Goal: Use online tool/utility: Use online tool/utility

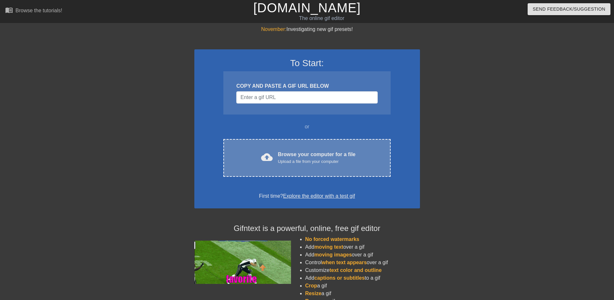
click at [319, 161] on div "Upload a file from your computer" at bounding box center [317, 161] width 78 height 6
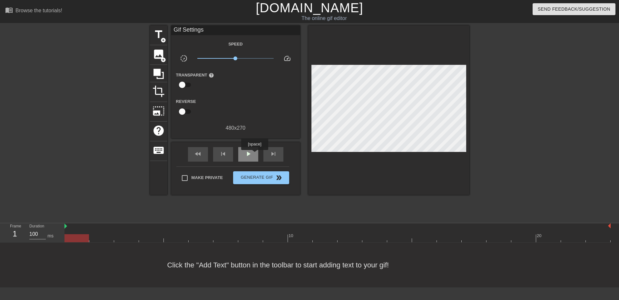
click at [254, 154] on div "play_arrow" at bounding box center [248, 154] width 20 height 15
click at [248, 156] on span "pause" at bounding box center [248, 154] width 8 height 8
click at [161, 39] on span "add_circle" at bounding box center [163, 39] width 5 height 5
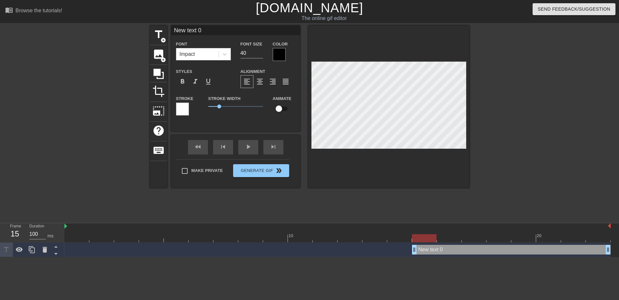
scroll to position [1, 2]
type input "W"
type textarea "W"
type input "Wh"
type textarea "Wh"
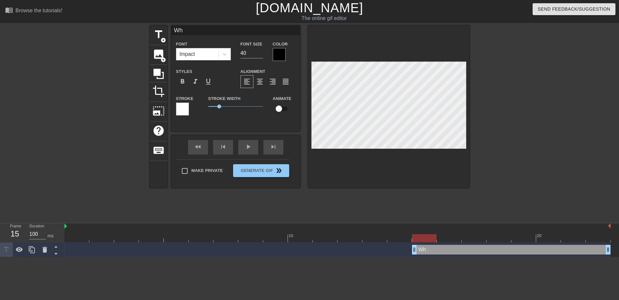
type input "Whe"
type textarea "When"
type input "When"
type textarea "When"
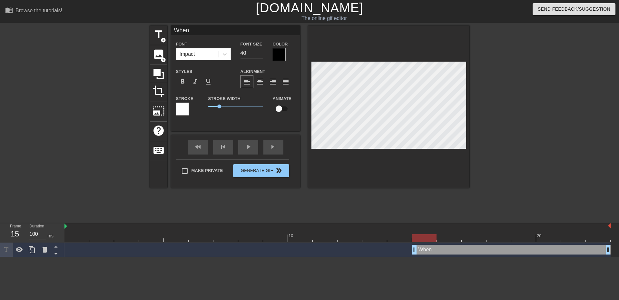
type input "When s"
type textarea "When s"
type input "When sh"
type textarea "When sh"
type input "When shi"
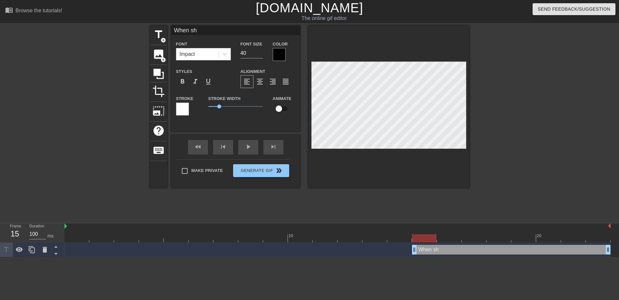
type textarea "When shi"
type input "When shie"
type textarea "When shie"
type input "When [PERSON_NAME]"
type textarea "When [PERSON_NAME]"
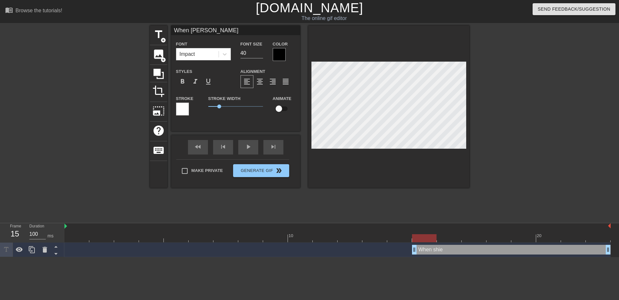
type input "When shield"
type textarea "When shield"
type input "When [PERSON_NAME]"
type textarea "When [PERSON_NAME]"
type input "When [PERSON_NAME]"
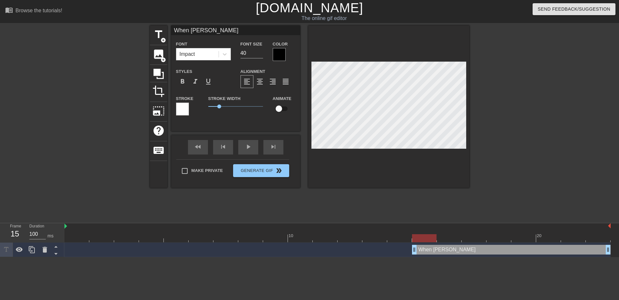
type textarea "When [PERSON_NAME]"
type input "When [PERSON_NAME] d"
type textarea "When [PERSON_NAME] d"
type input "When [PERSON_NAME] dr"
type textarea "When [PERSON_NAME] dr"
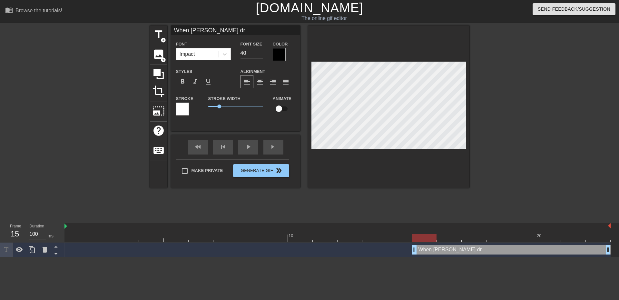
type input "When [PERSON_NAME] dro"
type textarea "When [PERSON_NAME] dro"
type input "When [PERSON_NAME] drop"
type textarea "When [PERSON_NAME] drop"
type input "When [PERSON_NAME] drop"
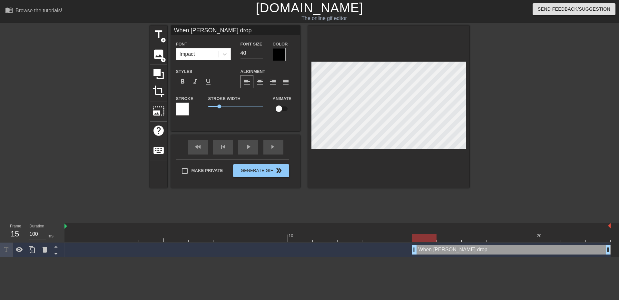
type textarea "When [PERSON_NAME] drop"
type input "When [PERSON_NAME] drop o"
type textarea "When [PERSON_NAME] drop o"
type input "When [PERSON_NAME] drop on"
type textarea "When [PERSON_NAME] drop on"
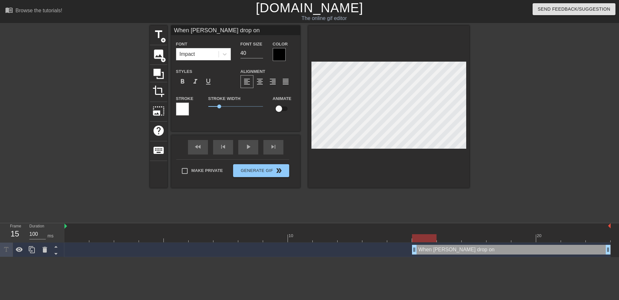
type input "When [PERSON_NAME] drop on"
type textarea "When [PERSON_NAME] drop on"
type input "When [PERSON_NAME] drop on S"
type textarea "When [PERSON_NAME] drop on S"
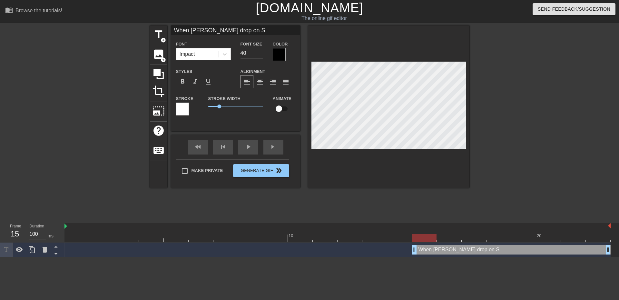
type input "When [PERSON_NAME] drop on S7"
type textarea "When [PERSON_NAME] drop on S7"
type input "When [PERSON_NAME] drop on S76"
type textarea "When [PERSON_NAME] drop on S76"
type input "When [PERSON_NAME] drop on S76"
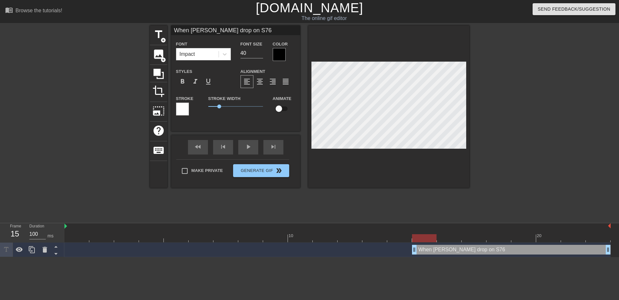
type textarea "When [PERSON_NAME] drop on S76"
type input "When [PERSON_NAME] drop on S76 w"
type textarea "When [PERSON_NAME] drop on S76 w"
type input "When [PERSON_NAME] drop on S76 wh"
type textarea "When [PERSON_NAME] drop on S76 wh"
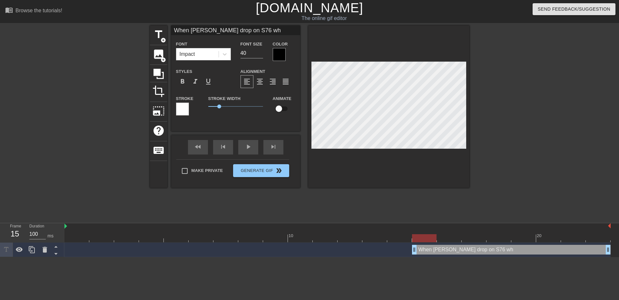
type input "When [PERSON_NAME] drop on S76 wha"
type textarea "When [PERSON_NAME] drop on S76 wha"
type input "When [PERSON_NAME] drop on S76 whal"
type textarea "When [PERSON_NAME] drop on S76 whal"
type input "When [PERSON_NAME] drop on S76 whale"
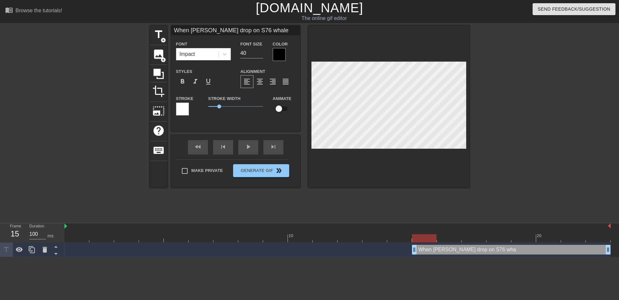
scroll to position [1, 5]
type textarea "When [PERSON_NAME] drop on S76 whale"
click at [250, 54] on input "40" at bounding box center [252, 53] width 23 height 10
click at [262, 54] on input "39" at bounding box center [252, 53] width 23 height 10
click at [262, 54] on input "38" at bounding box center [252, 53] width 23 height 10
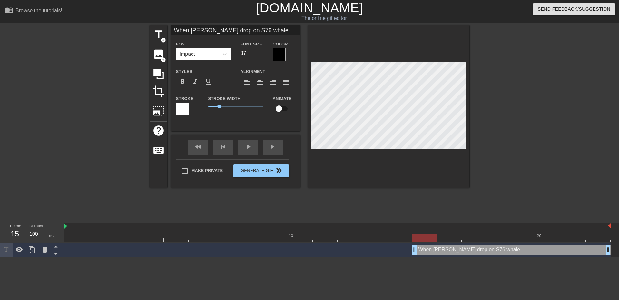
click at [262, 54] on input "37" at bounding box center [252, 53] width 23 height 10
click at [262, 54] on input "36" at bounding box center [252, 53] width 23 height 10
click at [262, 54] on input "35" at bounding box center [252, 53] width 23 height 10
type input "34"
click at [262, 54] on input "34" at bounding box center [252, 53] width 23 height 10
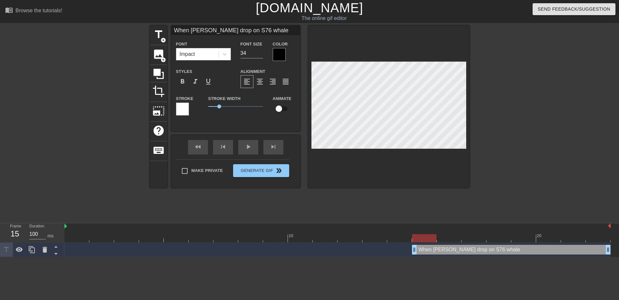
scroll to position [1, 4]
type input "w"
type textarea "w"
type input "wh"
type textarea "wh"
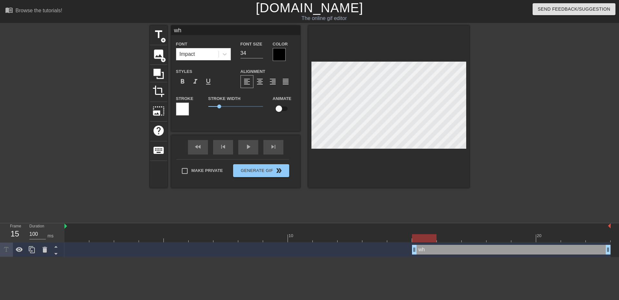
type input "whe"
type textarea "when"
type input "when"
type textarea "when"
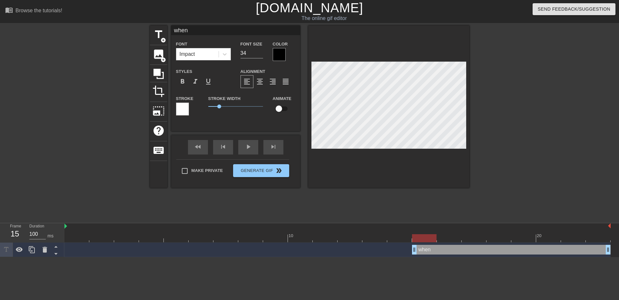
type input "when s"
type textarea "when s"
type input "when s7"
type textarea "when s7"
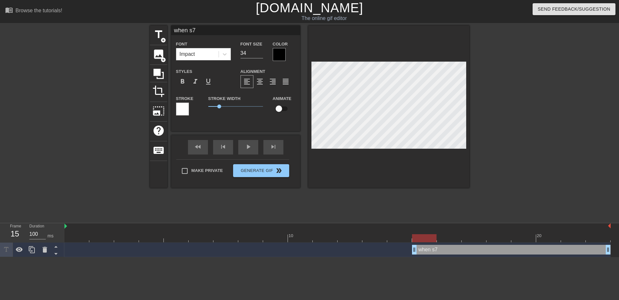
type input "when s76"
type textarea "when s76"
type input "when s76"
type textarea "when s76"
type input "when s76 w"
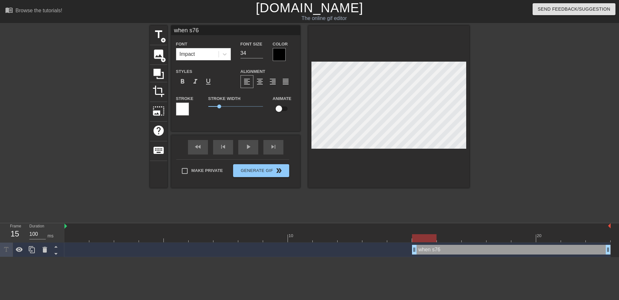
type textarea "when s76 w"
type input "when s76 wh"
type textarea "when s76 wh"
type input "when s76 wha"
type textarea "when s76 wha"
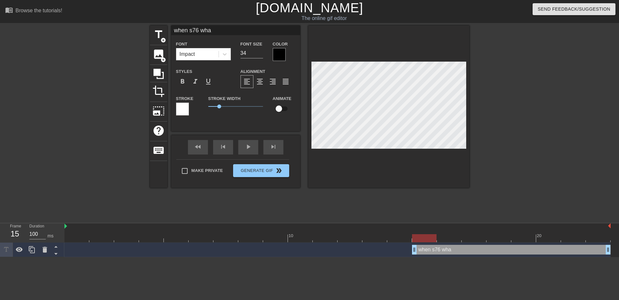
type input "when s76 whal"
type textarea "when s76 whal"
type input "when s76 whale"
type textarea "when s76 whale"
type input "when s76 whale"
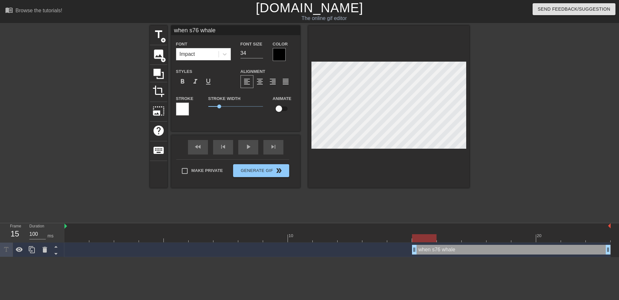
type textarea "when s76 whale"
type input "when s76 whale f"
type textarea "when s76 whale f"
type input "when s76 whale fo"
type textarea "when s76 whale fo"
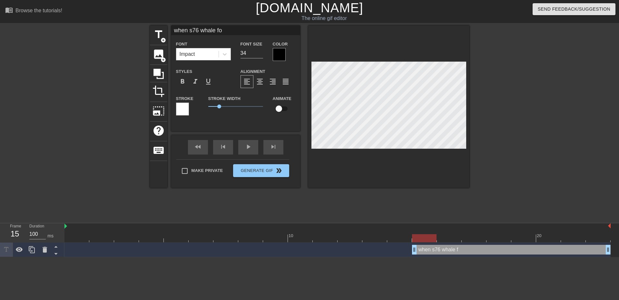
type input "when s76 whale for"
type textarea "when s76 whale for"
type input "when s76 whale forg"
type textarea "when s76 whale forg"
type input "when s76 whale forge"
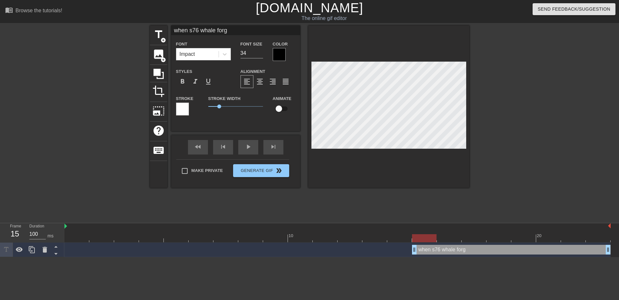
type textarea "when s76 whale forge"
type input "when s76 whale forget"
type textarea "when s76 whale forget"
type input "when s76 whale forgets"
type textarea "when s76 whale forgets"
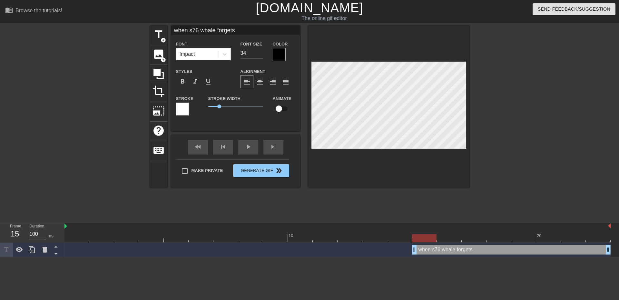
type input "when s76 whale forgets"
type textarea "when s76 whale forgets"
type input "when s76 whale forgets t"
type textarea "when s76 whale forgets t"
type input "when s76 whale forgets to"
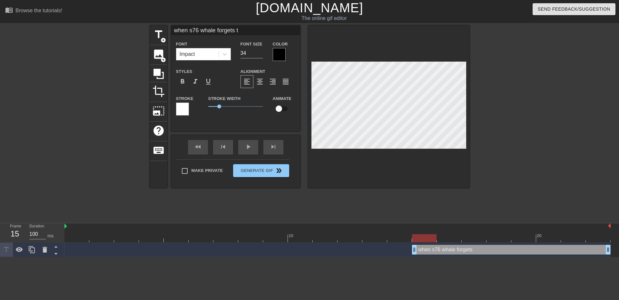
type textarea "when s76 whale forgets to"
type input "when s76 whale forgets to"
type textarea "when s76 whale forgets to"
type input "when s76 whale forgets to s"
type textarea "when s76 whale forgets to s"
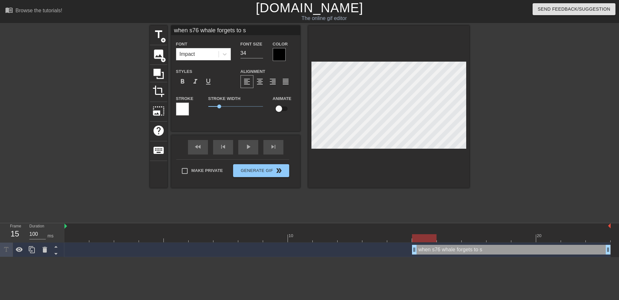
type input "when s76 whale forgets to sh"
type textarea "when s76 whale forgets to sh"
type input "when s76 whale forgets to shi"
type textarea "when s76 whale forgets to shi"
type input "when s76 whale forgets to shie"
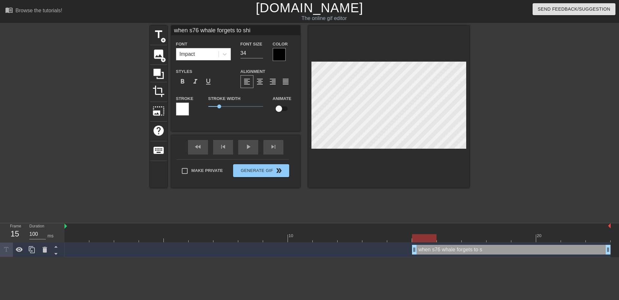
type textarea "when s76 whale forgets to shie"
type input "when s76 whale forgets to [PERSON_NAME]"
type textarea "when s76 whale forgets to [PERSON_NAME]"
type input "when s76 whale forgets to shield"
type textarea "when s76 whale forgets to shield"
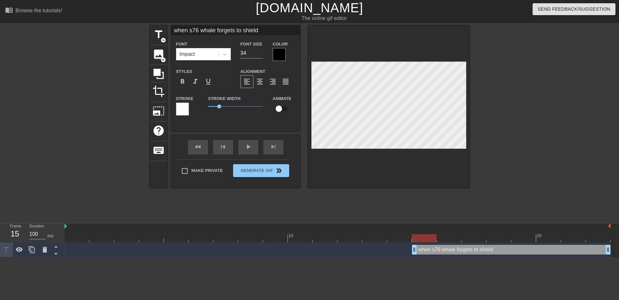
scroll to position [1, 5]
click at [252, 145] on div "fast_rewind skip_previous play_arrow skip_next" at bounding box center [235, 147] width 105 height 24
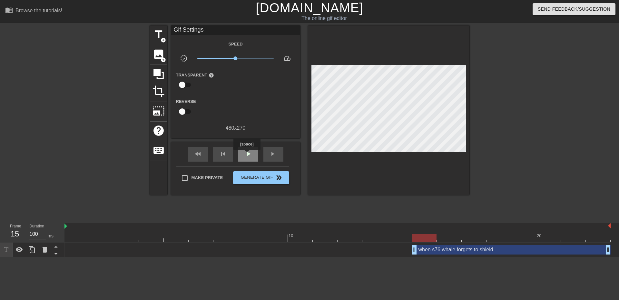
click at [247, 154] on span "play_arrow" at bounding box center [248, 154] width 8 height 8
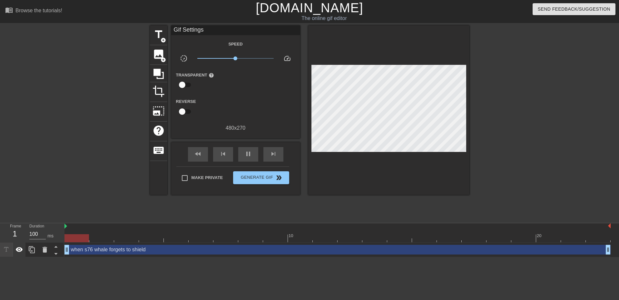
drag, startPoint x: 416, startPoint y: 253, endPoint x: 25, endPoint y: 254, distance: 391.5
click at [25, 254] on div "Frame 1 Duration 100 ms 10 20 when s76 whale forgets to shield drag_handle drag…" at bounding box center [309, 240] width 619 height 34
click at [541, 184] on div at bounding box center [525, 121] width 97 height 193
click at [276, 178] on span "double_arrow" at bounding box center [279, 178] width 8 height 8
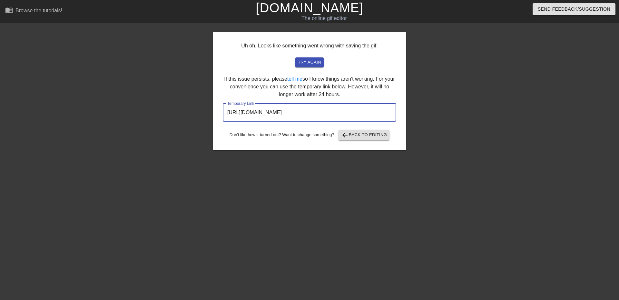
click at [310, 112] on input "[URL][DOMAIN_NAME]" at bounding box center [309, 113] width 173 height 18
